Goal: Transaction & Acquisition: Subscribe to service/newsletter

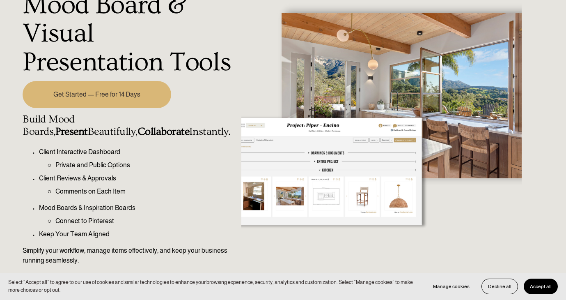
click at [124, 101] on link "Get Started — Free for 14 Days" at bounding box center [97, 94] width 149 height 27
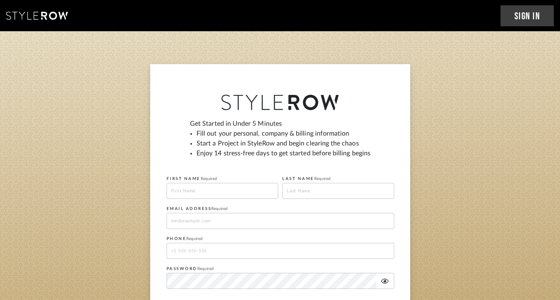
click at [266, 192] on input at bounding box center [223, 191] width 112 height 16
click at [219, 182] on fieldset "FIRST NAME Required Please add a first name" at bounding box center [223, 186] width 112 height 26
click at [218, 188] on input at bounding box center [223, 191] width 112 height 16
type input "[PERSON_NAME]"
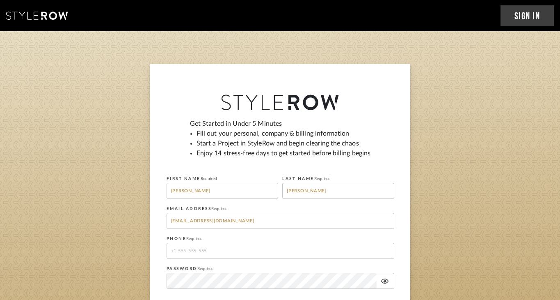
type input "[EMAIL_ADDRESS][DOMAIN_NAME]"
type input "3179641229"
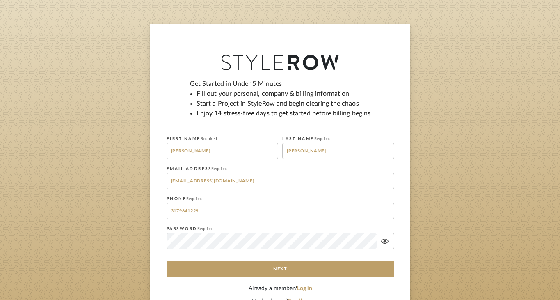
scroll to position [43, 0]
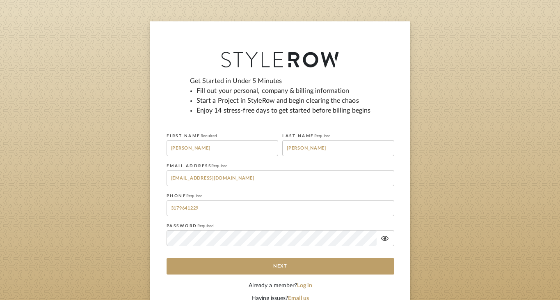
click at [389, 238] on fa-icon at bounding box center [385, 238] width 16 height 7
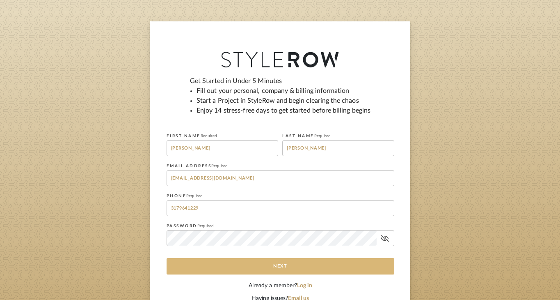
click at [318, 265] on button "Next" at bounding box center [281, 266] width 228 height 16
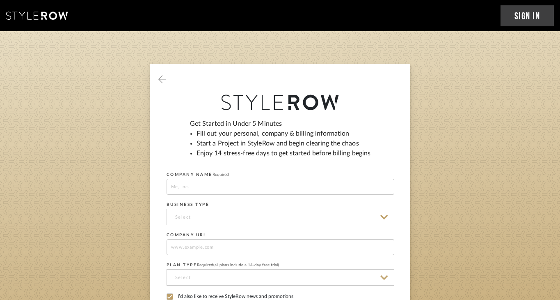
scroll to position [0, 0]
